Goal: Transaction & Acquisition: Purchase product/service

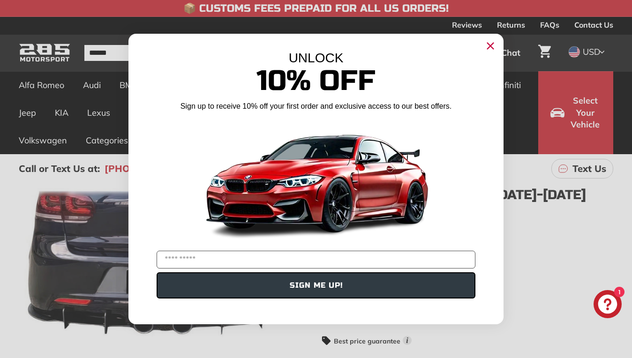
click at [491, 46] on icon "Close dialog" at bounding box center [491, 46] width 6 height 6
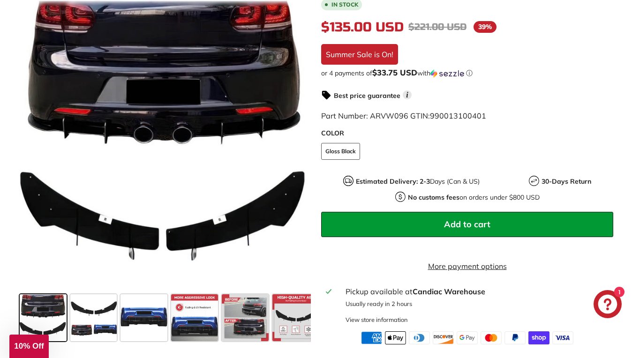
scroll to position [252, 0]
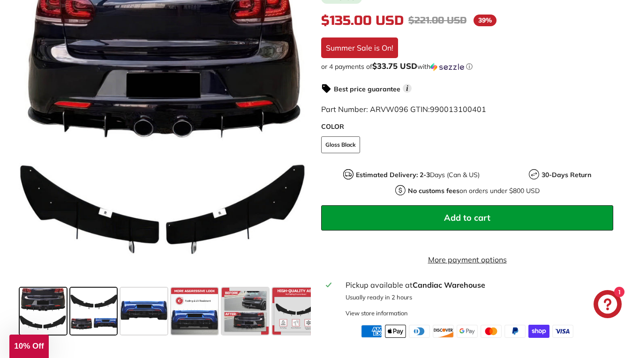
click at [99, 309] on span at bounding box center [93, 311] width 47 height 47
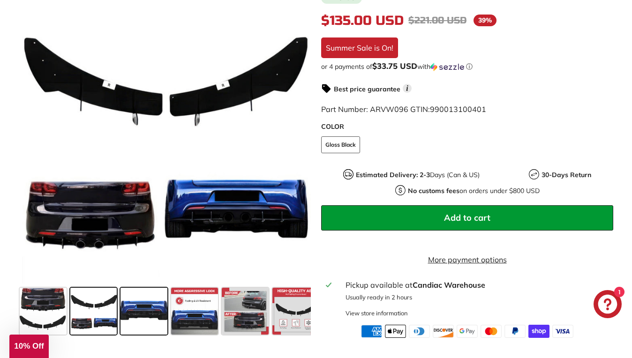
click at [131, 309] on span at bounding box center [144, 311] width 47 height 47
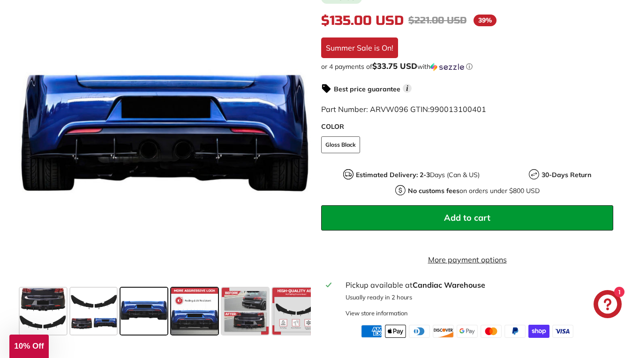
click at [190, 318] on span at bounding box center [194, 311] width 47 height 47
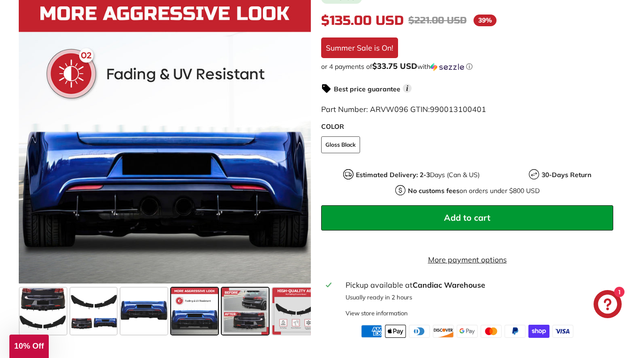
click at [241, 316] on span at bounding box center [245, 311] width 47 height 47
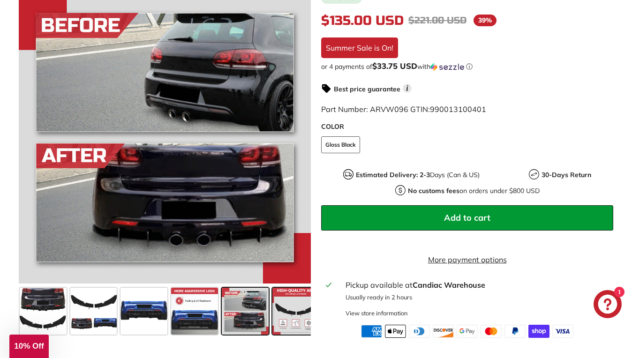
click at [295, 311] on span at bounding box center [296, 311] width 47 height 47
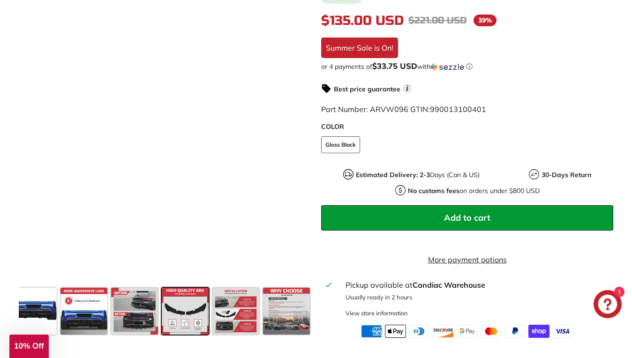
scroll to position [0, 112]
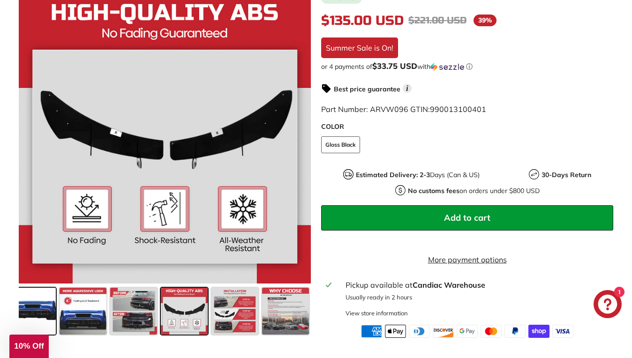
click at [36, 311] on span at bounding box center [32, 311] width 47 height 47
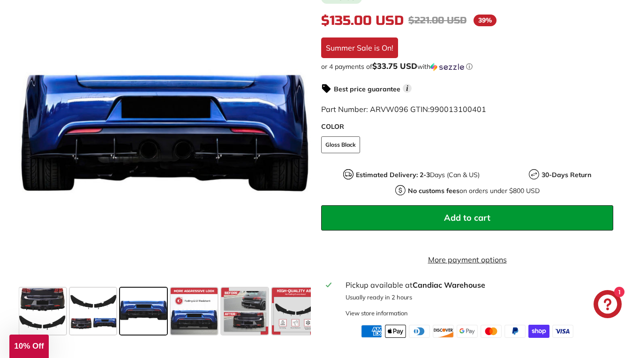
scroll to position [0, 0]
click at [36, 311] on span at bounding box center [43, 311] width 47 height 47
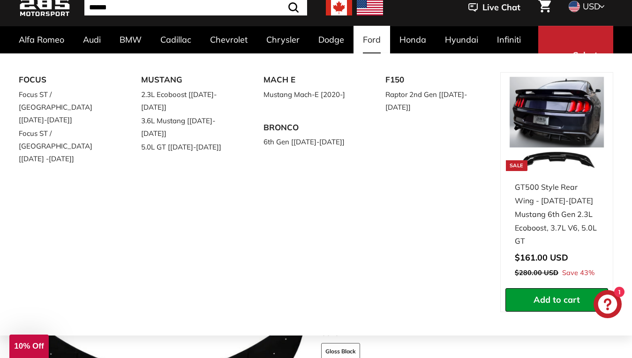
scroll to position [58, 0]
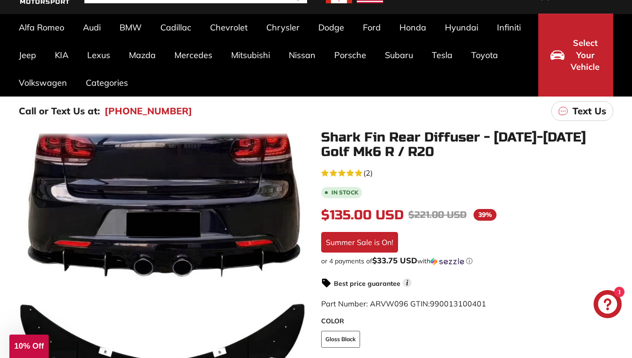
click at [18, 343] on span "10% Off" at bounding box center [29, 346] width 30 height 9
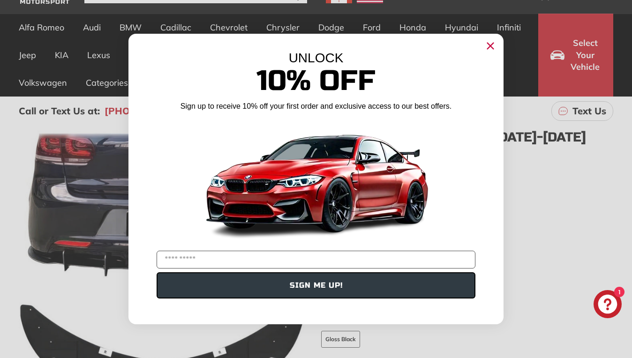
click at [491, 45] on icon "Close dialog" at bounding box center [491, 46] width 6 height 6
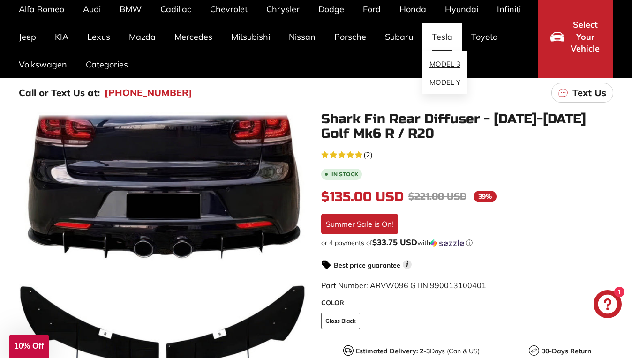
scroll to position [77, 0]
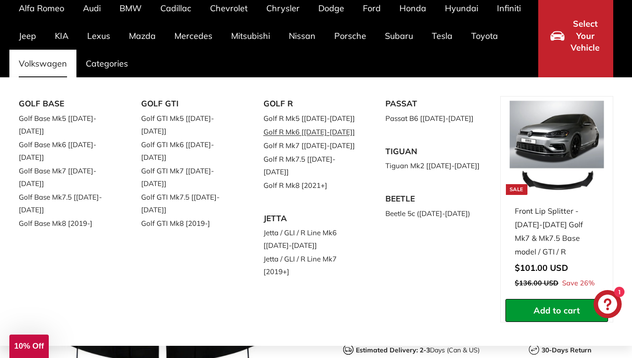
click at [336, 132] on link "Golf R Mk6 [[DATE]-[DATE]]" at bounding box center [312, 132] width 96 height 14
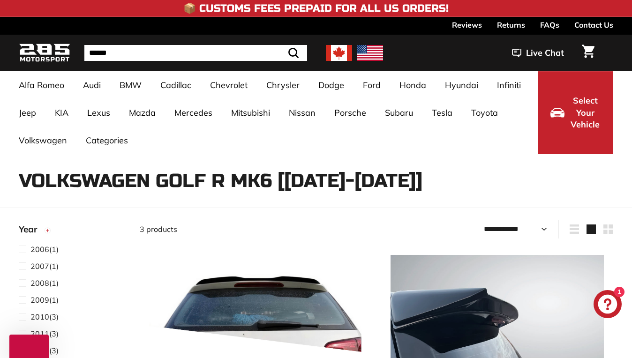
select select "**********"
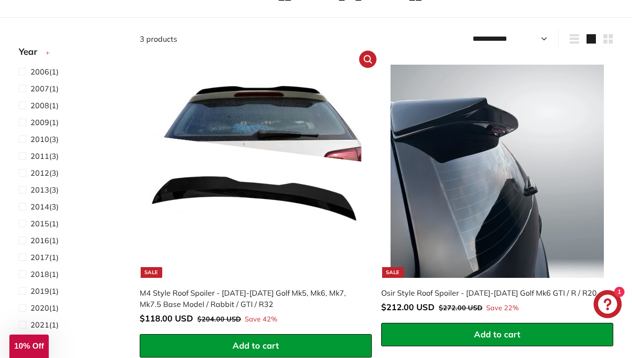
scroll to position [192, 0]
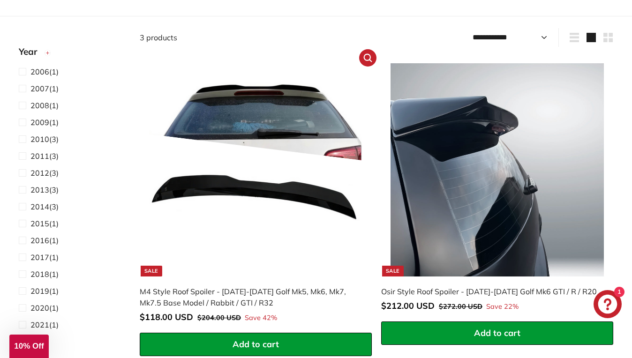
click at [280, 134] on img at bounding box center [255, 169] width 213 height 213
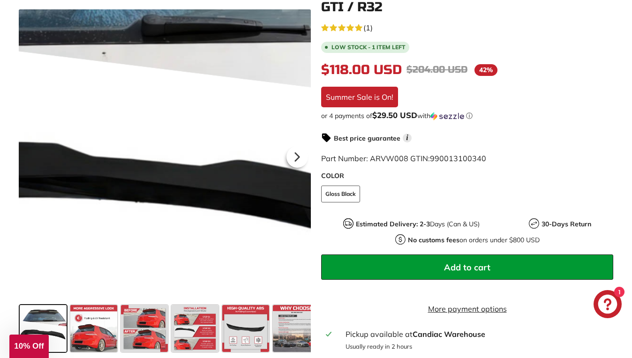
scroll to position [218, 0]
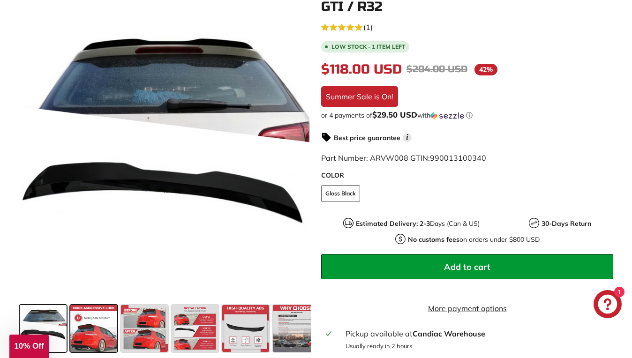
click at [99, 315] on span at bounding box center [93, 328] width 47 height 47
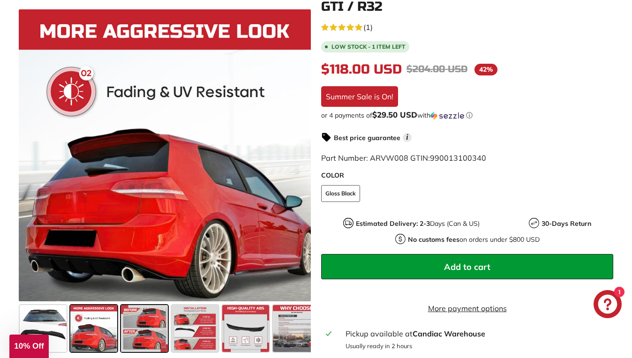
click at [129, 318] on span at bounding box center [144, 328] width 47 height 47
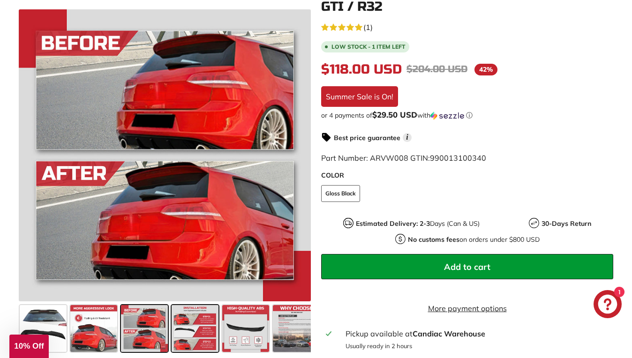
click at [189, 321] on span at bounding box center [195, 328] width 47 height 47
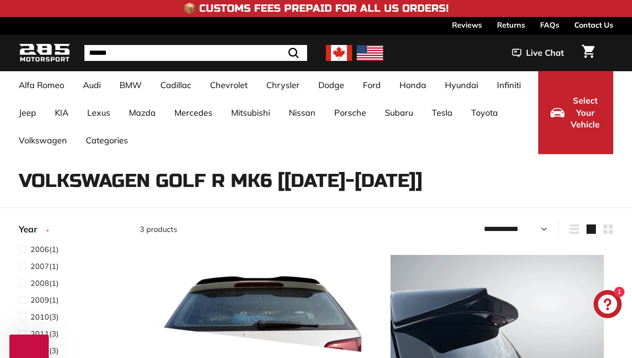
select select "**********"
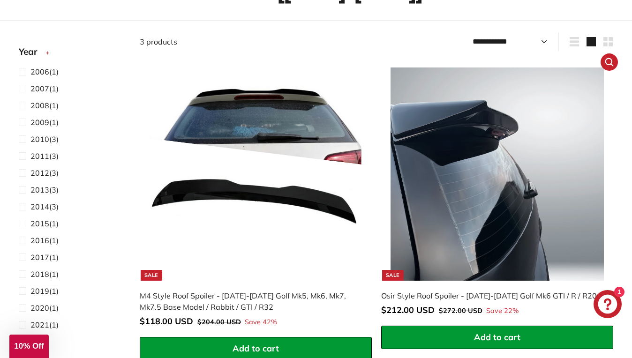
click at [473, 177] on img at bounding box center [497, 174] width 213 height 213
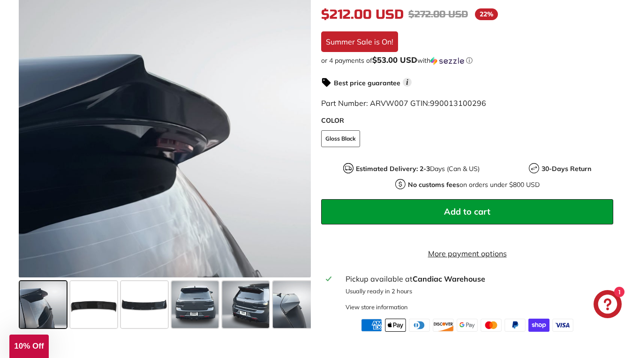
scroll to position [260, 0]
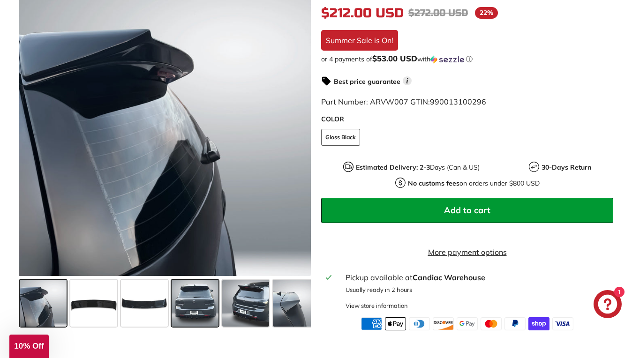
click at [181, 317] on span at bounding box center [195, 303] width 47 height 47
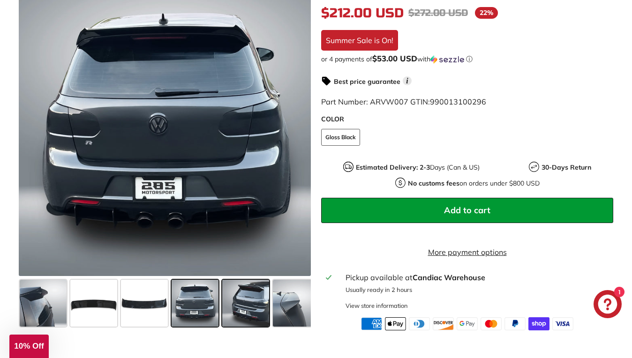
click at [243, 313] on span at bounding box center [245, 303] width 47 height 47
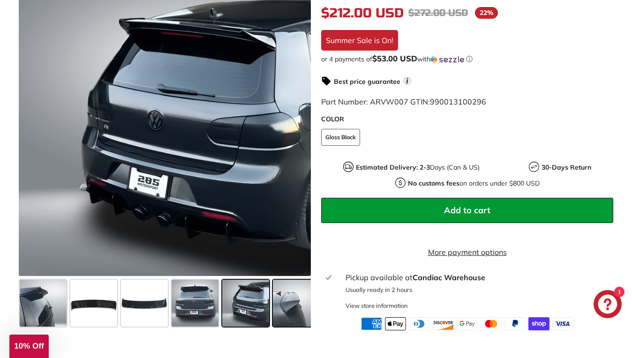
click at [282, 314] on span at bounding box center [296, 303] width 47 height 47
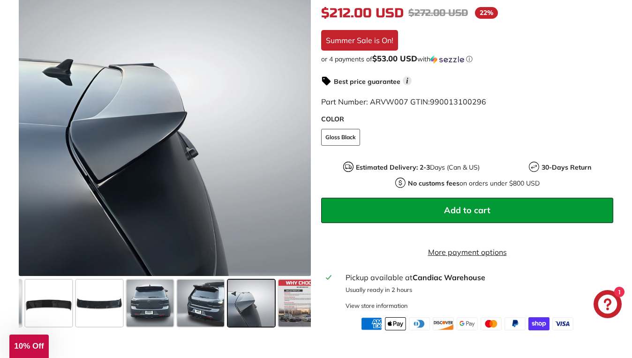
scroll to position [0, 61]
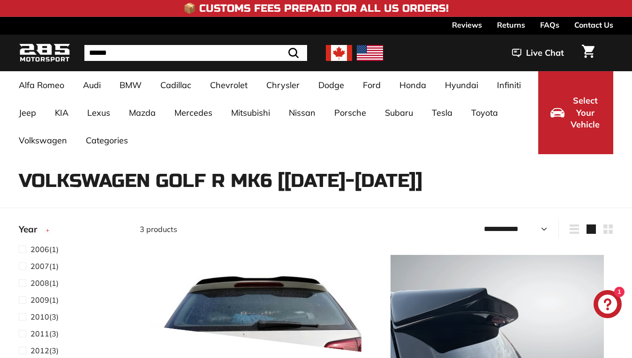
select select "**********"
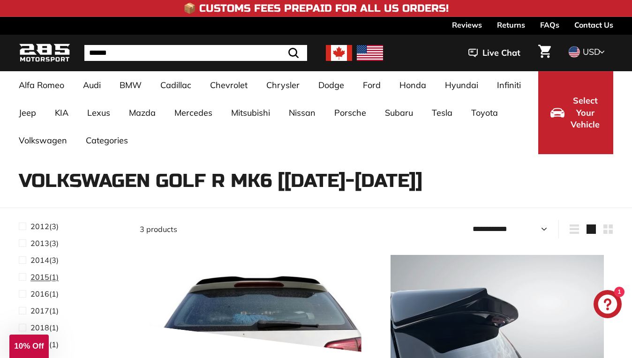
scroll to position [104, 0]
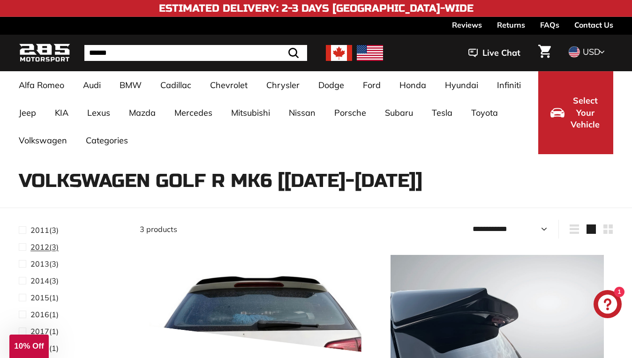
click at [25, 249] on span at bounding box center [25, 247] width 12 height 11
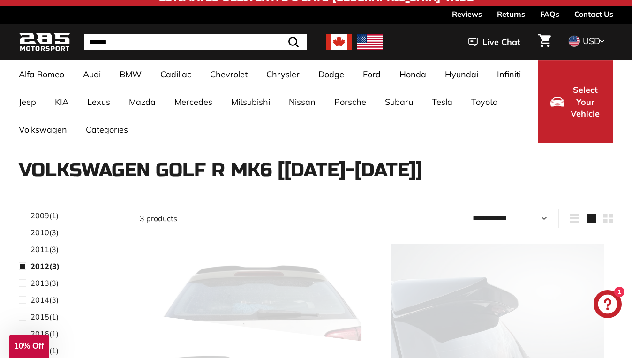
scroll to position [134, 0]
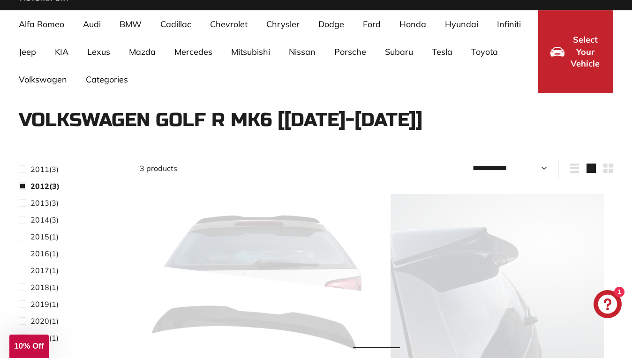
select select "**********"
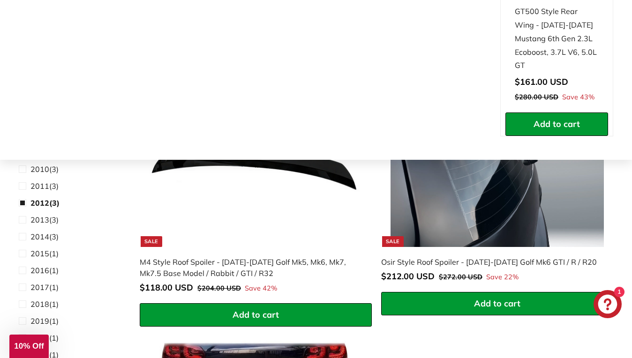
scroll to position [416, 0]
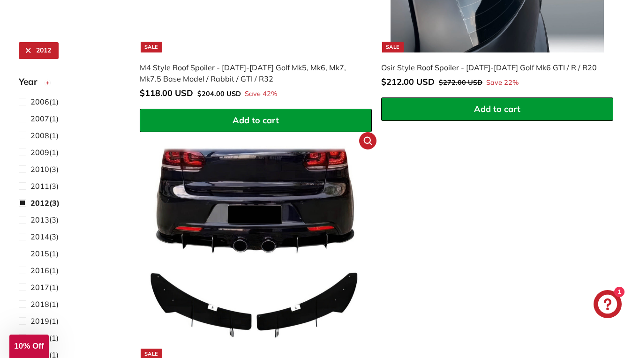
click at [285, 221] on img at bounding box center [255, 252] width 213 height 213
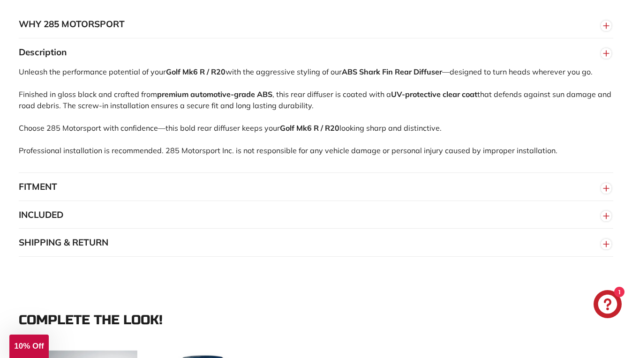
scroll to position [631, 0]
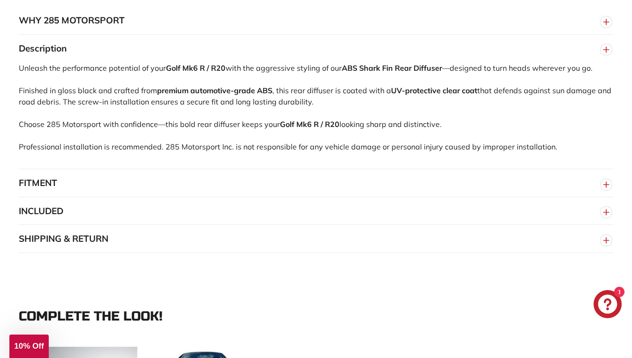
click at [308, 186] on button "FITMENT" at bounding box center [316, 183] width 595 height 28
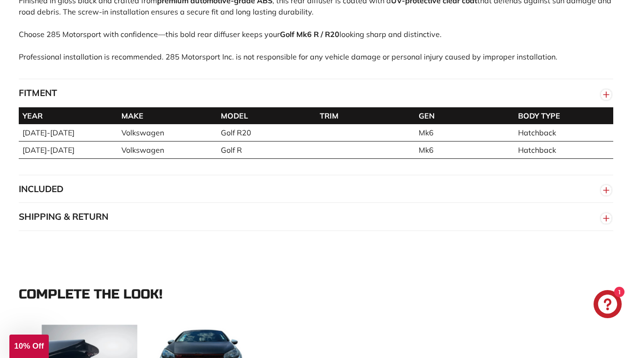
scroll to position [722, 0]
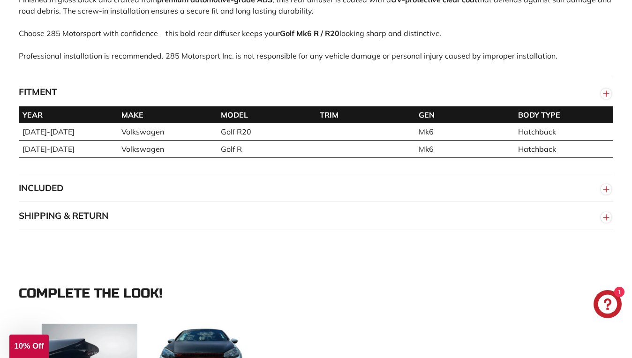
click at [273, 199] on button "INCLUDED" at bounding box center [316, 188] width 595 height 28
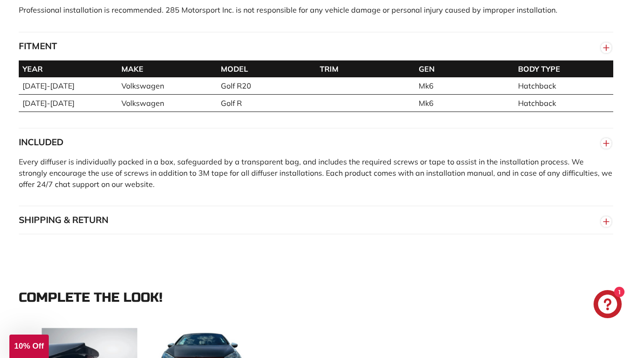
scroll to position [778, 0]
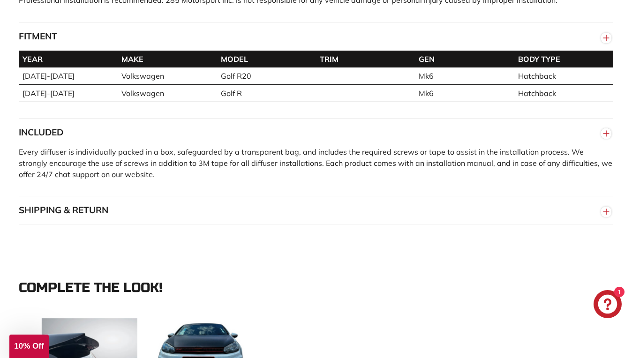
click at [384, 219] on button "SHIPPING & RETURN" at bounding box center [316, 211] width 595 height 28
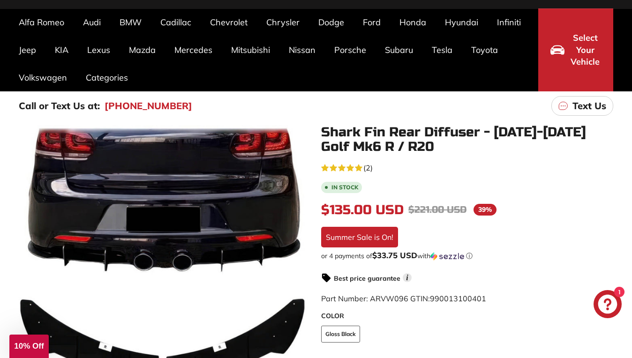
scroll to position [65, 0]
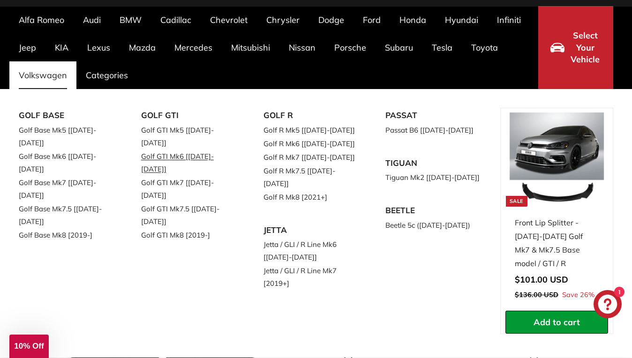
click at [205, 150] on link "Golf GTI Mk6 [[DATE]-[DATE]]" at bounding box center [189, 163] width 96 height 26
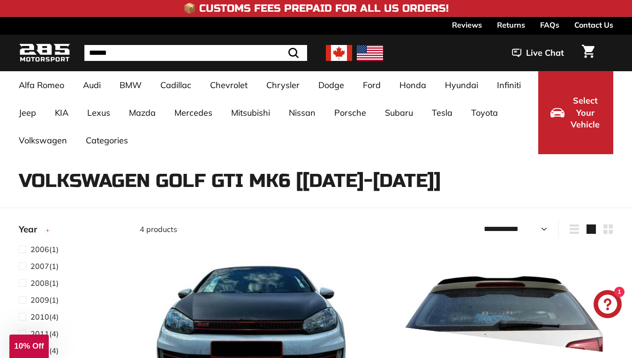
select select "**********"
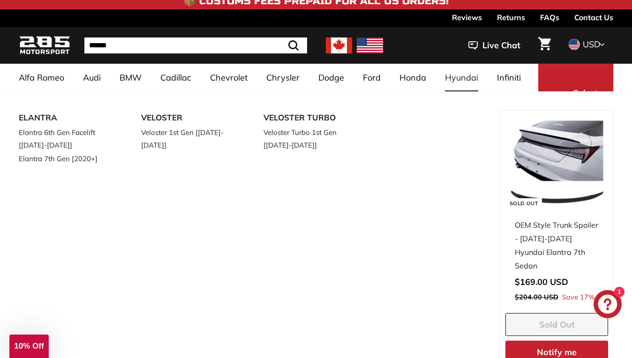
scroll to position [8, 0]
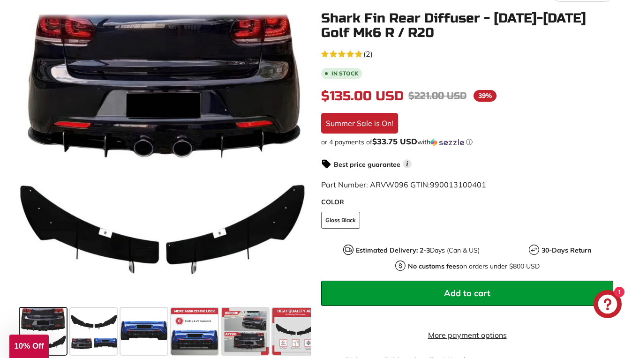
scroll to position [180, 0]
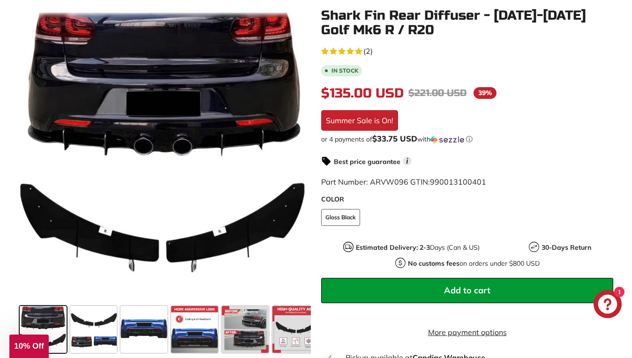
click at [387, 290] on button "Add to cart" at bounding box center [467, 290] width 292 height 25
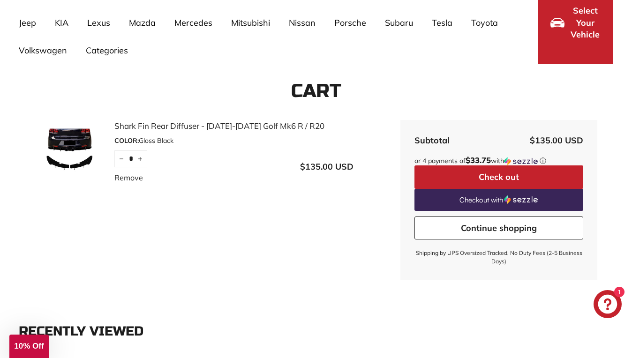
scroll to position [95, 0]
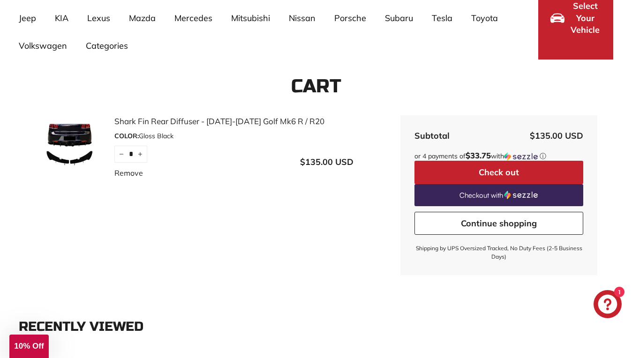
click at [449, 176] on button "Check out" at bounding box center [499, 172] width 169 height 23
